Goal: Task Accomplishment & Management: Manage account settings

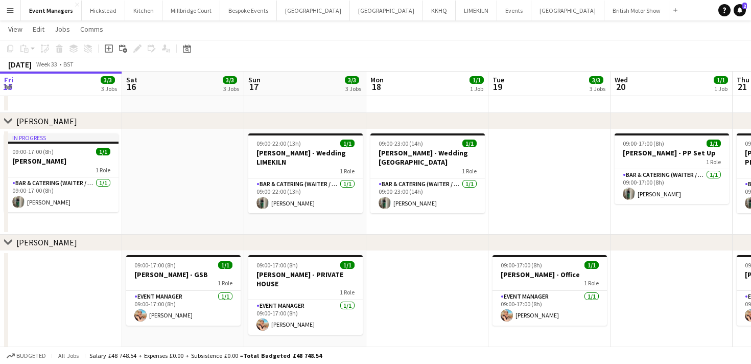
scroll to position [0, 320]
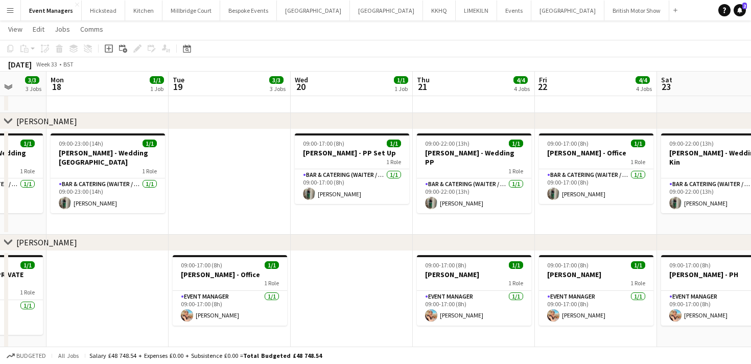
click at [11, 10] on app-icon "Menu" at bounding box center [10, 10] width 8 height 8
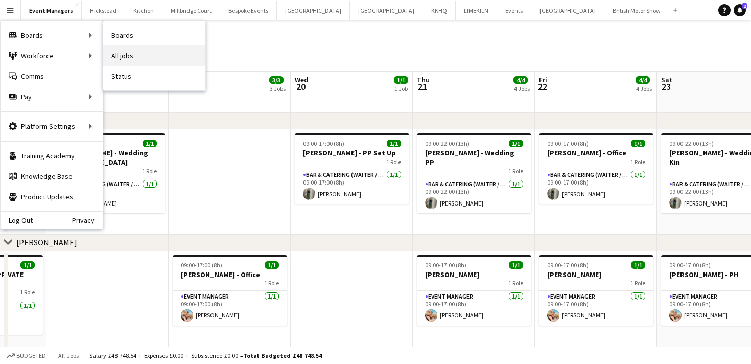
click at [118, 53] on link "All jobs" at bounding box center [154, 55] width 102 height 20
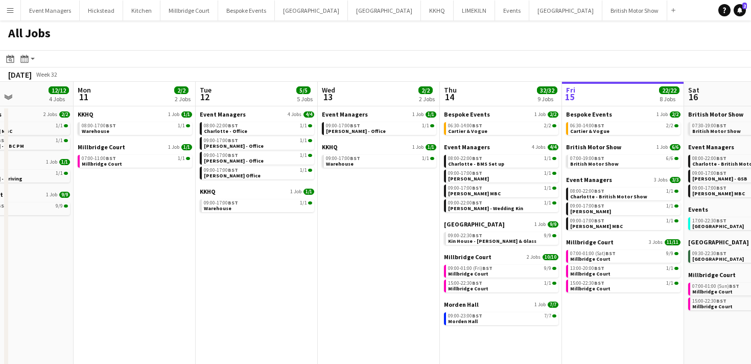
scroll to position [0, 294]
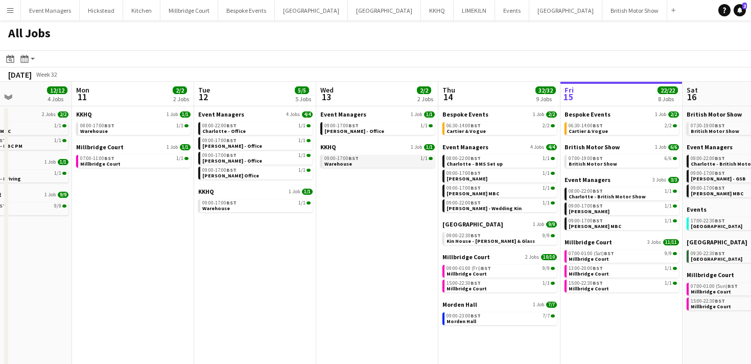
click at [377, 162] on link "09:00-17:00 BST 1/1 Warehouse" at bounding box center [378, 161] width 108 height 12
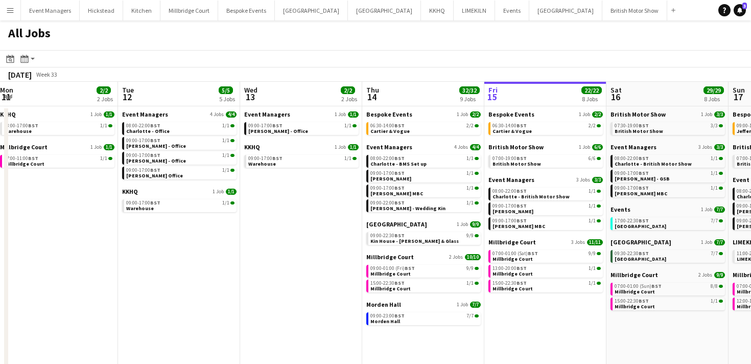
scroll to position [0, 372]
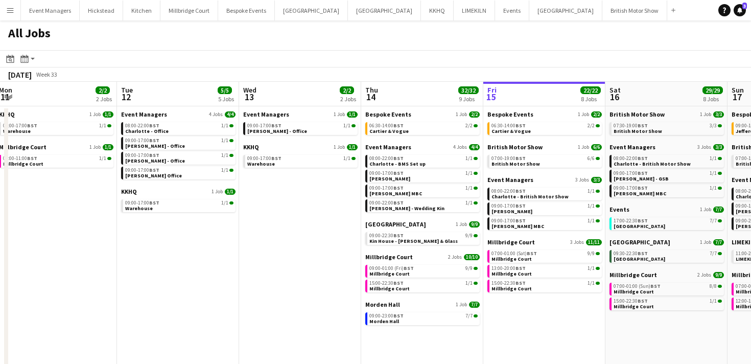
click at [512, 135] on div "Bespoke Events 1 Job 2/2 06:30-14:00 BST 2/2 Cartier & Vogue" at bounding box center [545, 126] width 114 height 33
click at [514, 132] on span "Cartier & Vogue" at bounding box center [511, 131] width 39 height 7
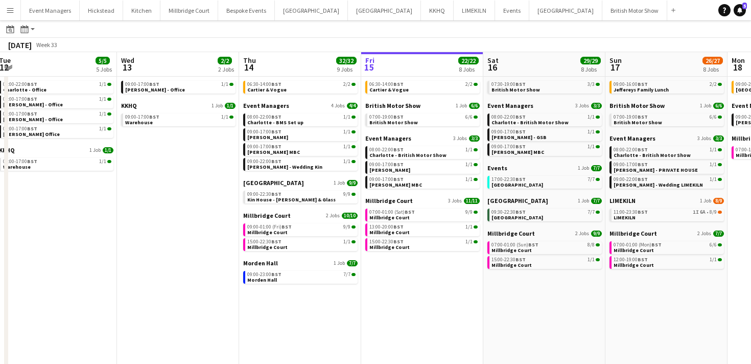
scroll to position [0, 0]
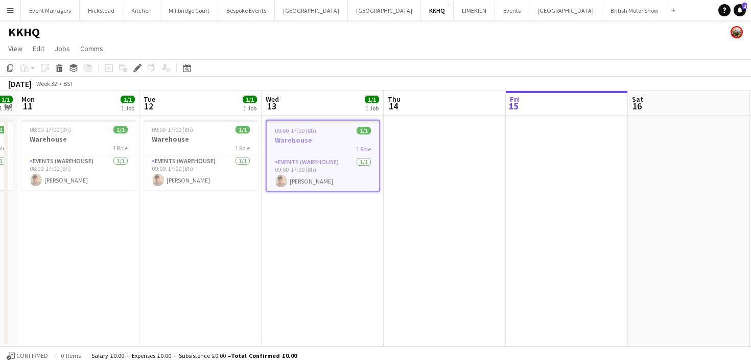
scroll to position [0, 310]
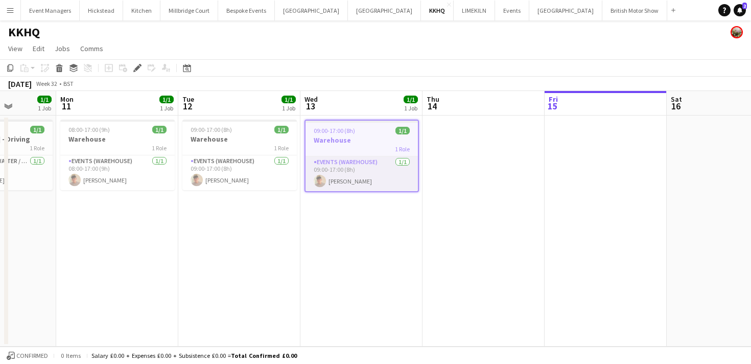
click at [363, 182] on app-card-role "Events (Warehouse) [DATE] 09:00-17:00 (8h) [PERSON_NAME]" at bounding box center [362, 173] width 112 height 35
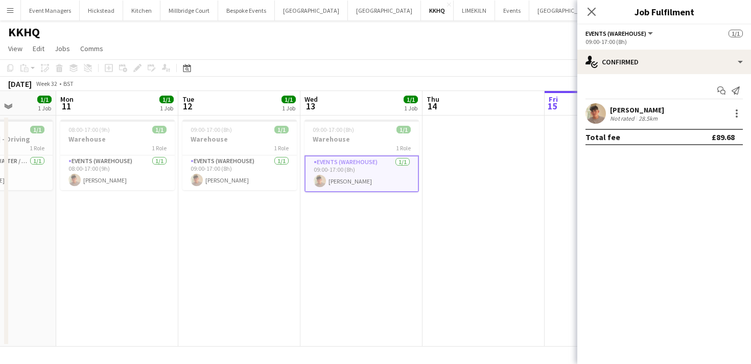
click at [597, 113] on app-user-avatar at bounding box center [596, 113] width 20 height 20
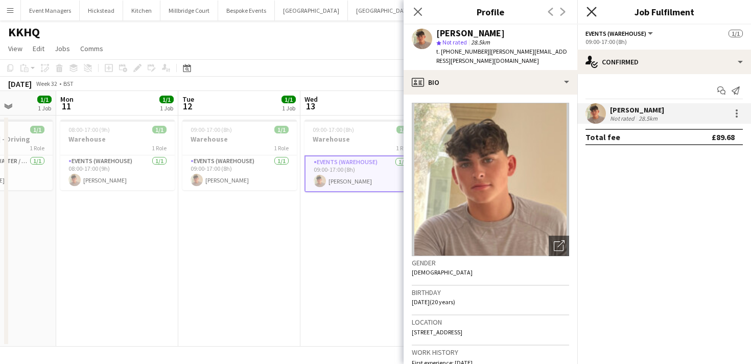
click at [594, 10] on icon "Close pop-in" at bounding box center [592, 12] width 10 height 10
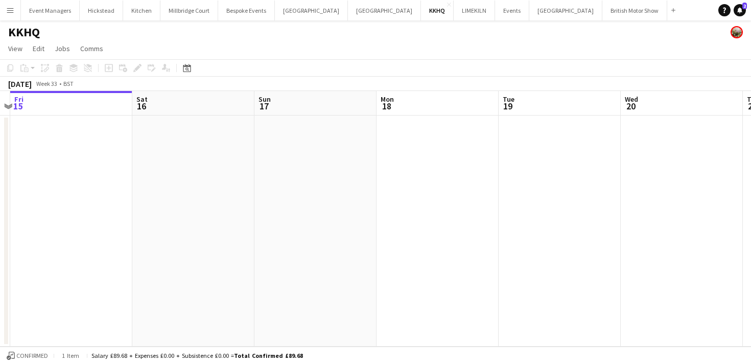
scroll to position [0, 360]
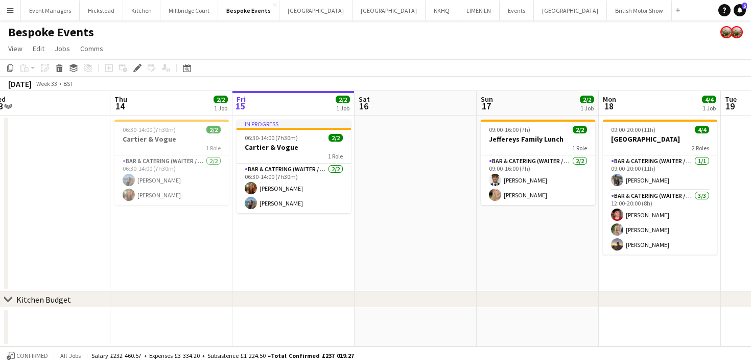
scroll to position [0, 378]
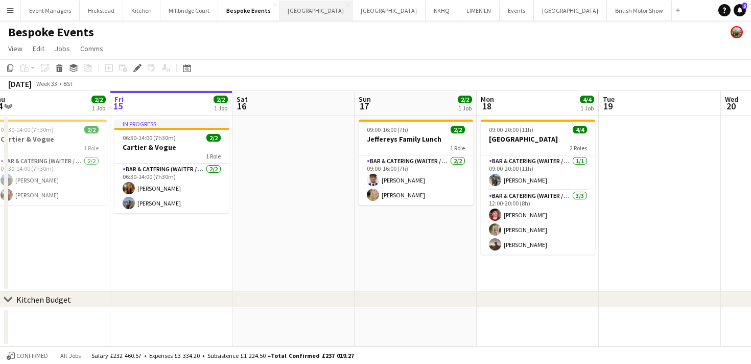
click at [305, 8] on button "Micklefield Hall Close" at bounding box center [316, 11] width 73 height 20
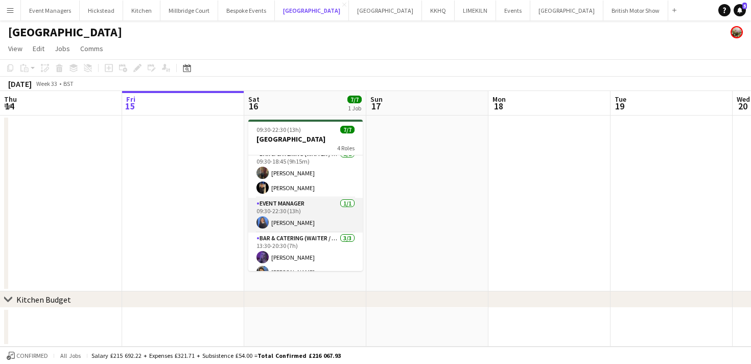
scroll to position [14, 0]
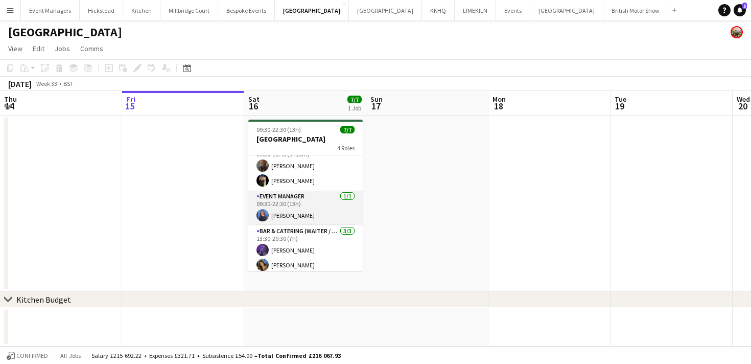
click at [285, 220] on app-card-role "Event Manager 1/1 09:30-22:30 (13h) Poppy Sheward" at bounding box center [305, 208] width 114 height 35
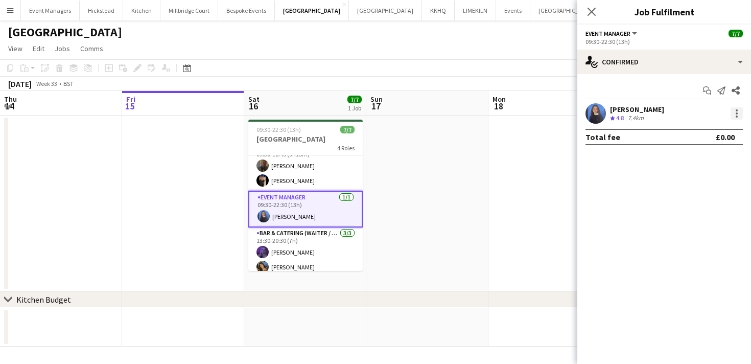
click at [738, 112] on div at bounding box center [737, 113] width 12 height 12
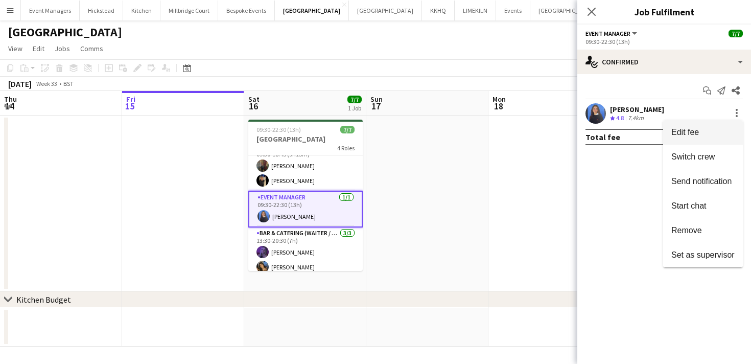
click at [693, 134] on span "Edit fee" at bounding box center [685, 132] width 28 height 9
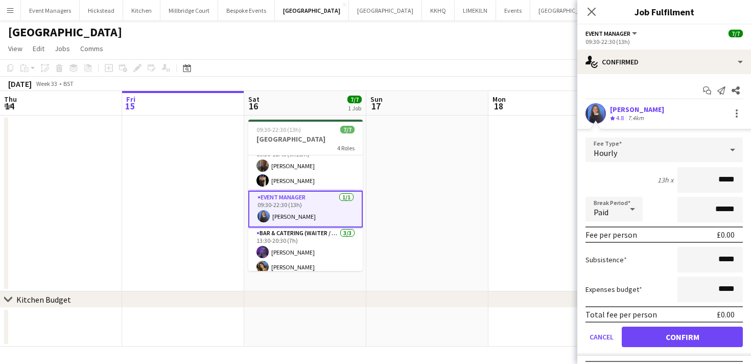
scroll to position [21, 0]
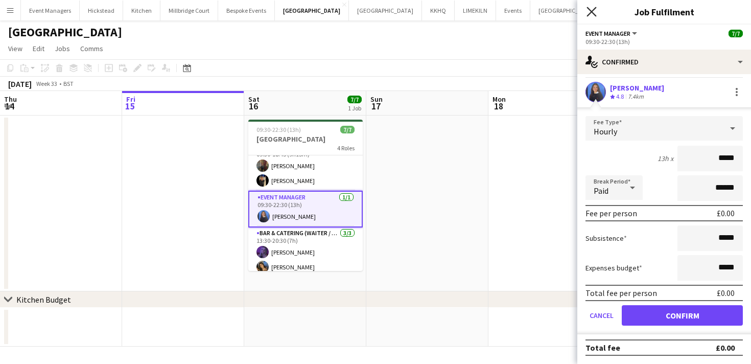
click at [593, 13] on icon at bounding box center [592, 12] width 10 height 10
